Goal: Communication & Community: Answer question/provide support

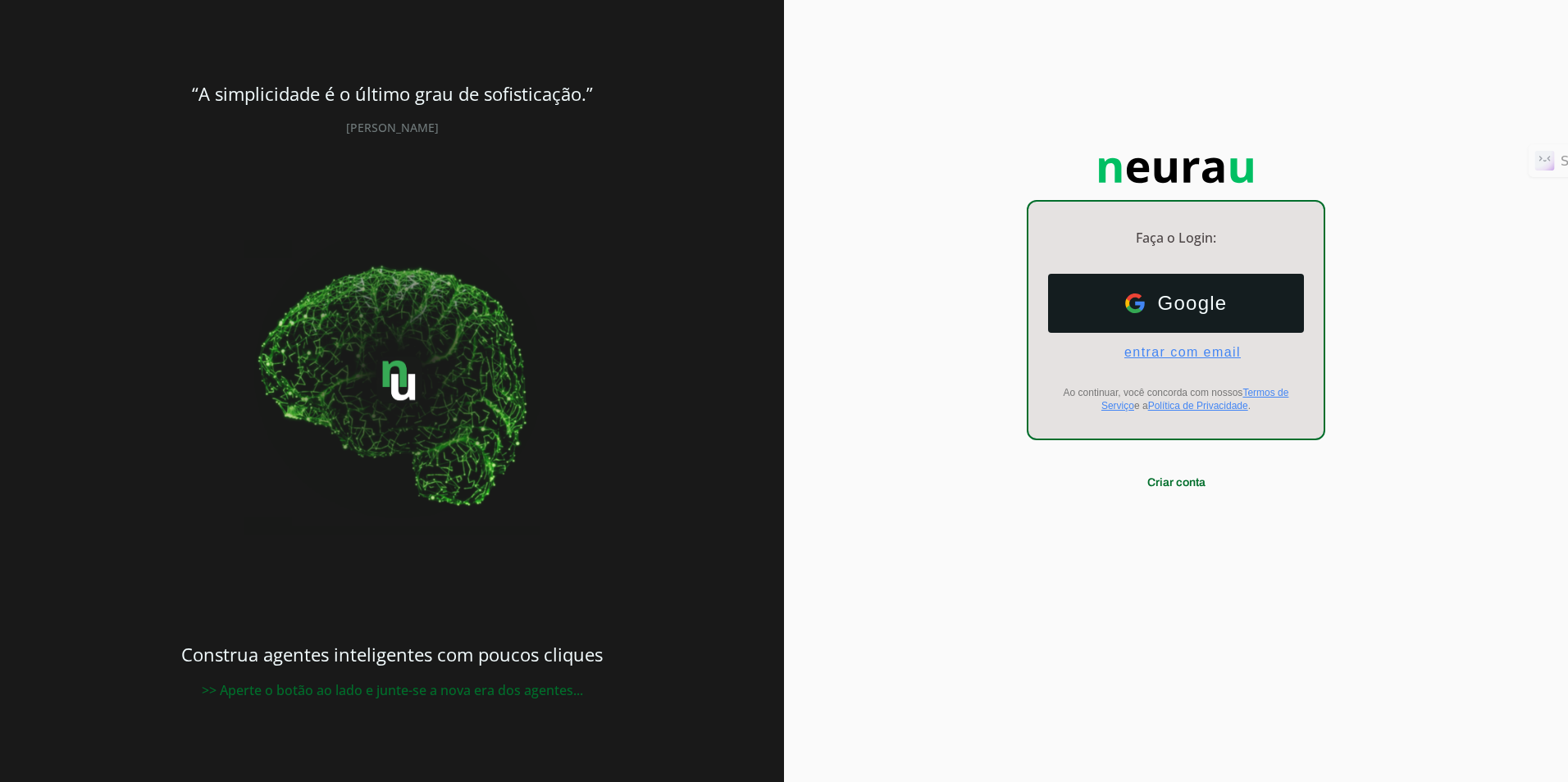
click at [1216, 355] on span "entrar com email" at bounding box center [1175, 352] width 130 height 15
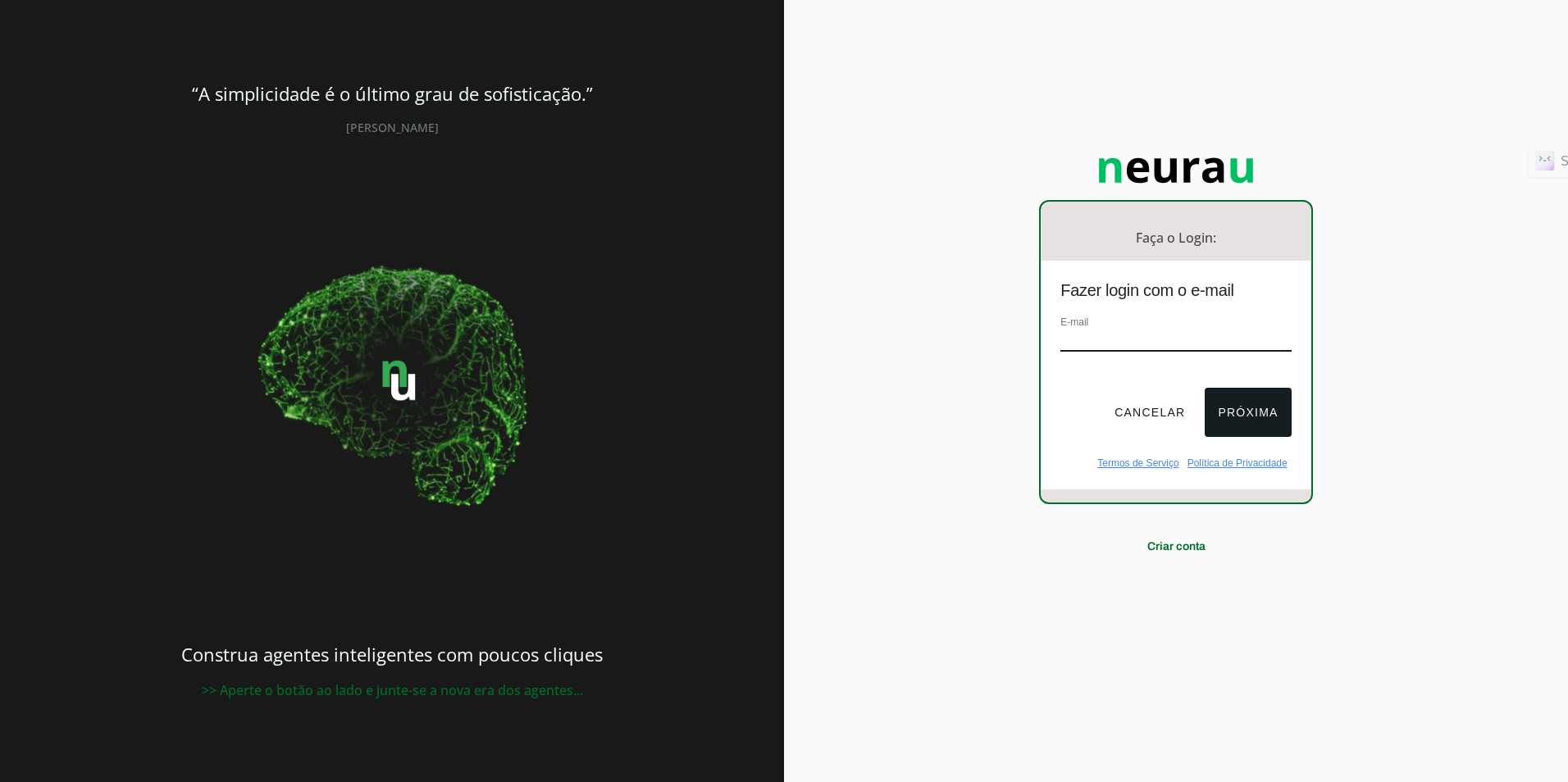
click at [1176, 340] on input "email" at bounding box center [1175, 340] width 230 height 22
type input "[EMAIL_ADDRESS][DOMAIN_NAME]"
click at [1261, 404] on button "Próxima" at bounding box center [1247, 412] width 86 height 50
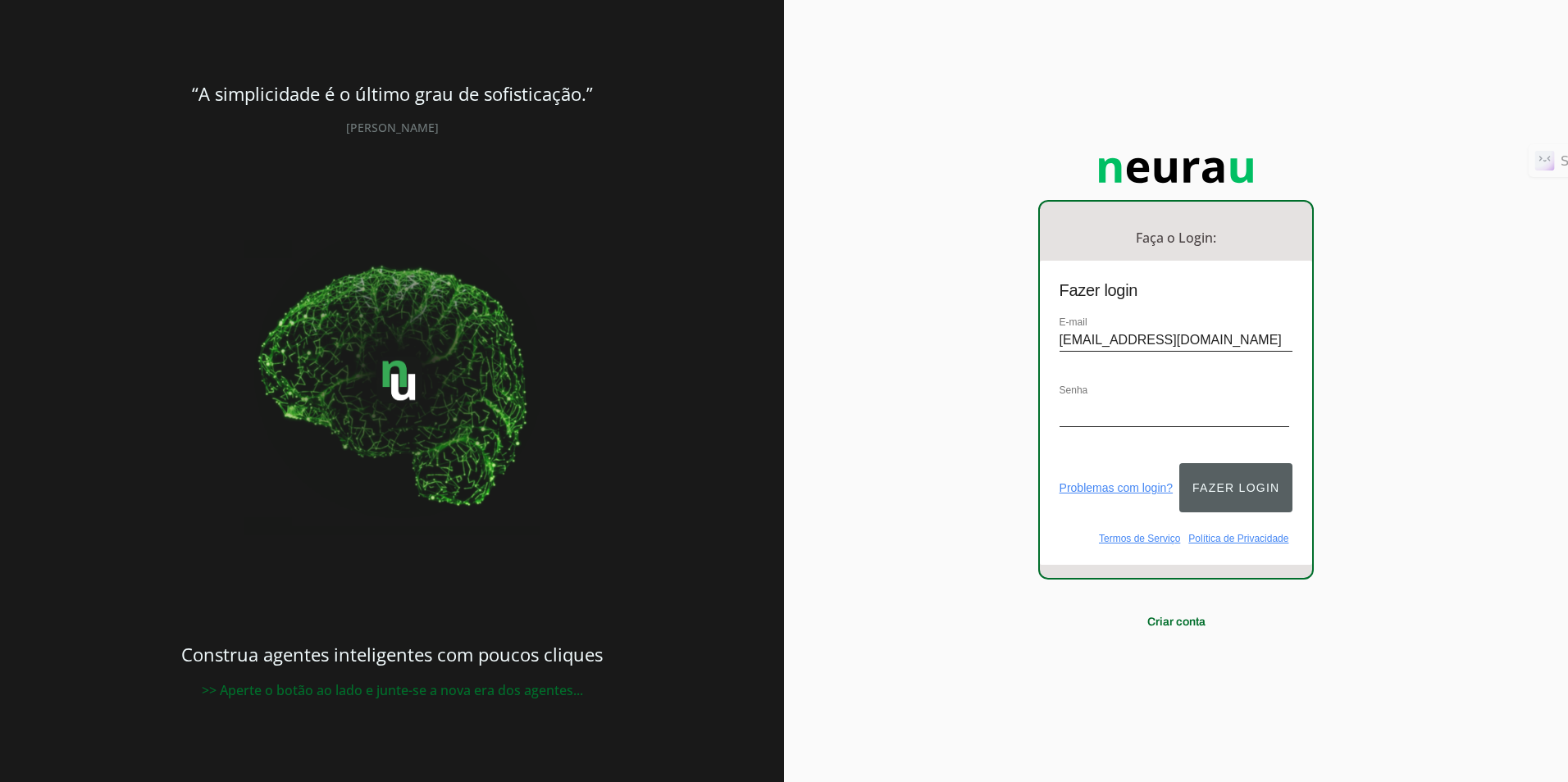
click at [1266, 469] on button "Fazer login" at bounding box center [1236, 487] width 113 height 50
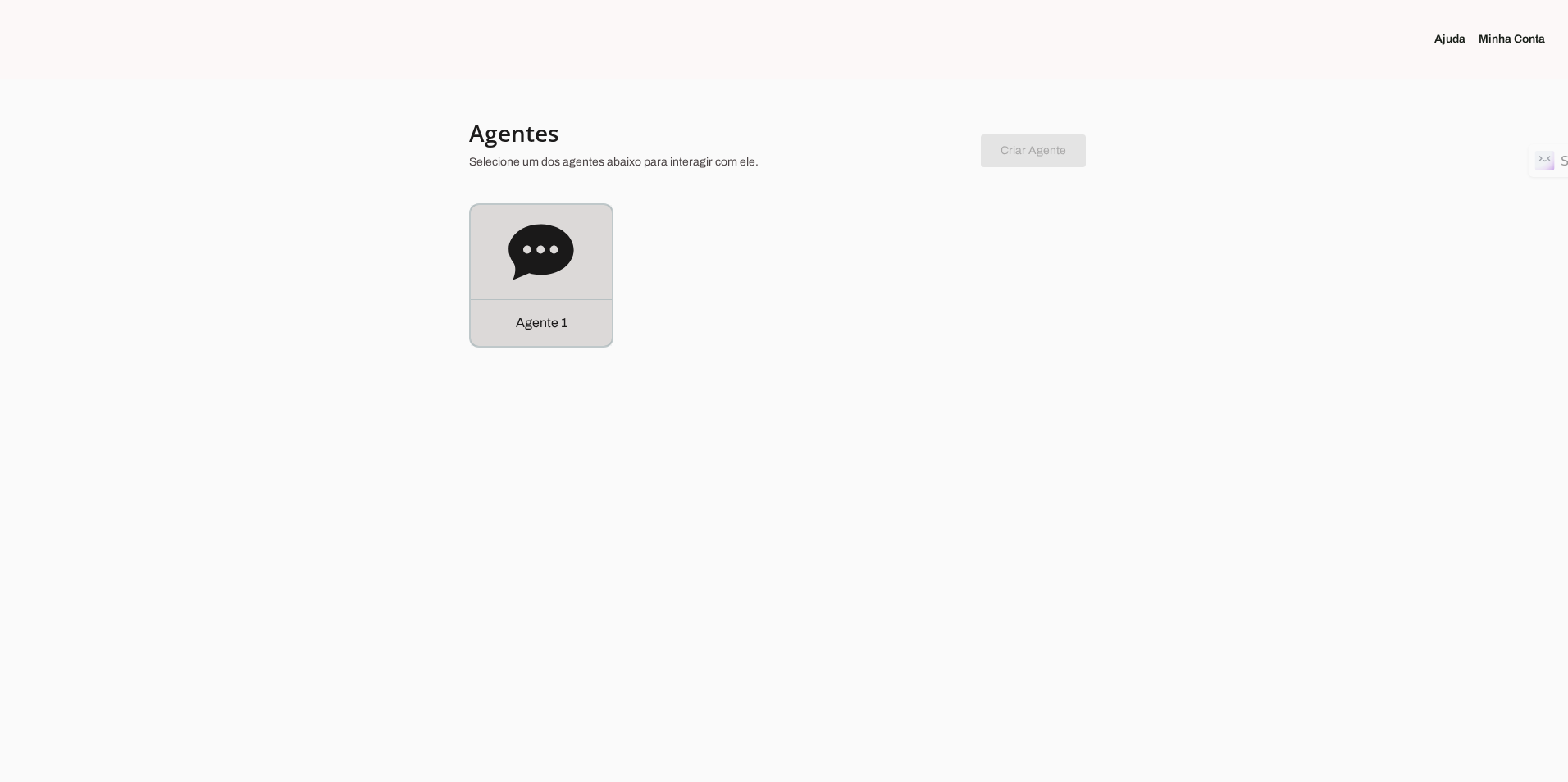
click at [553, 262] on icon at bounding box center [541, 252] width 65 height 56
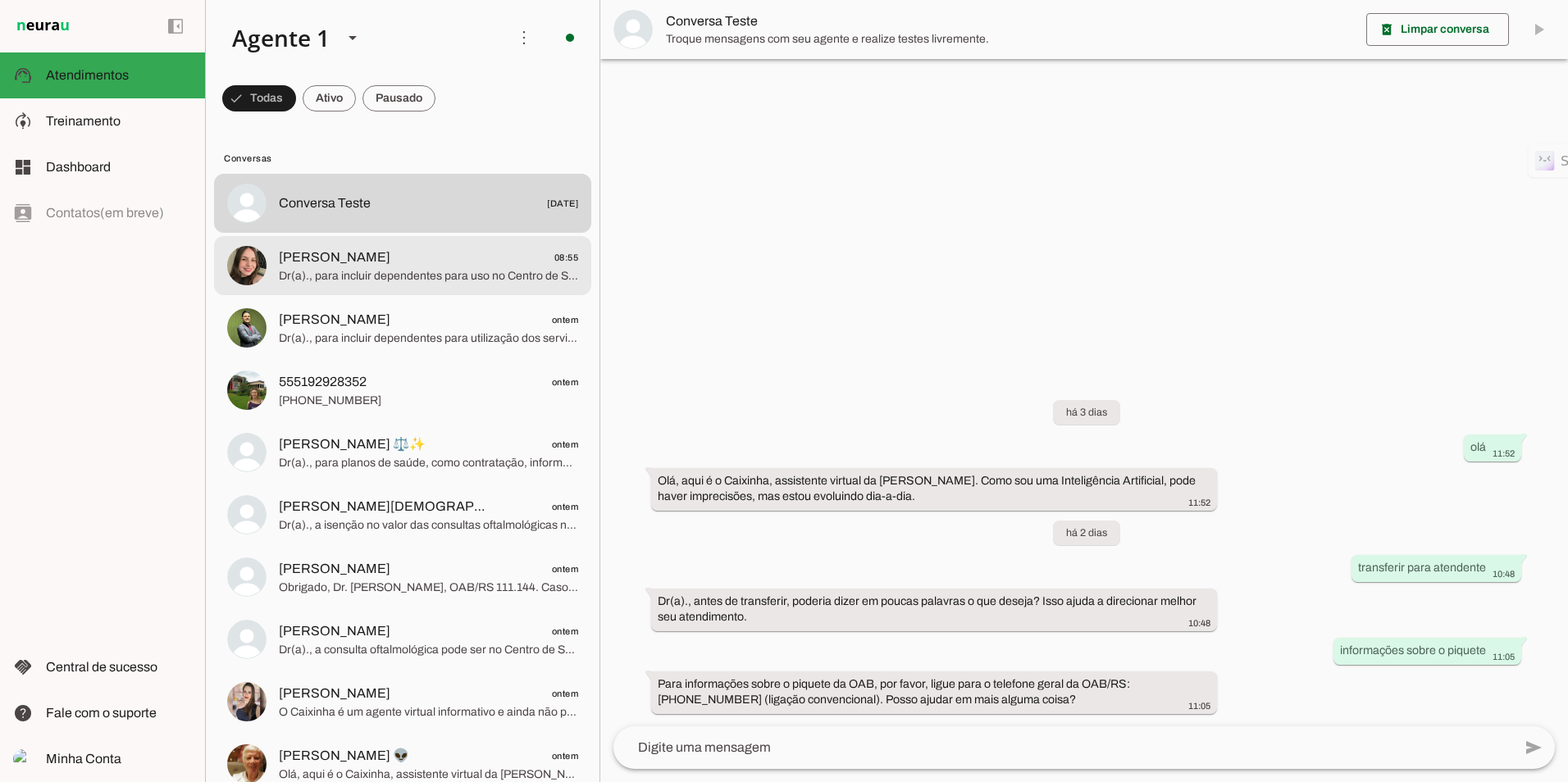
click at [503, 261] on span "[PERSON_NAME] 08:55" at bounding box center [429, 258] width 299 height 21
